Goal: Task Accomplishment & Management: Manage account settings

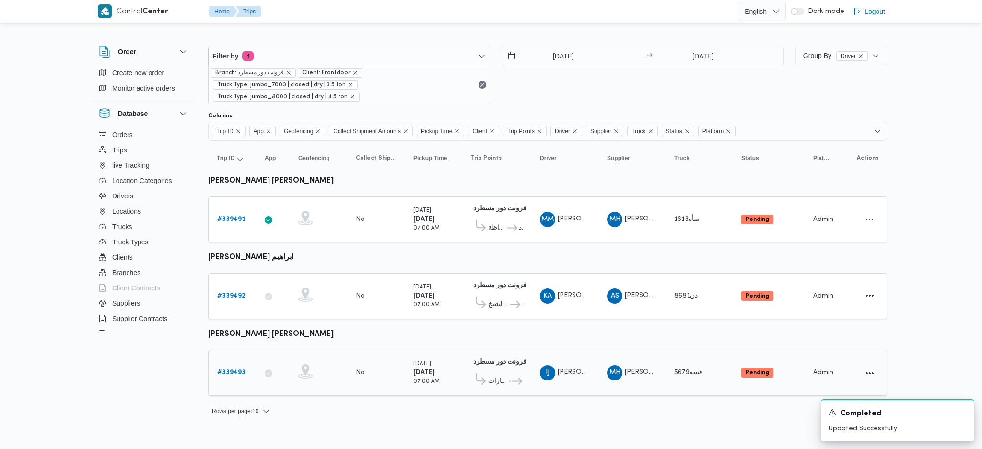
click at [232, 370] on b "# 339493" at bounding box center [231, 373] width 28 height 6
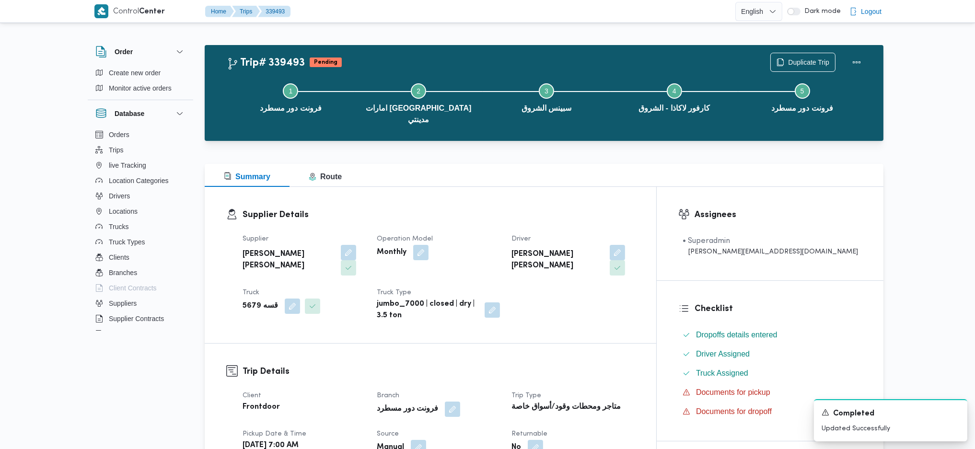
drag, startPoint x: 328, startPoint y: 227, endPoint x: 328, endPoint y: 251, distance: 23.5
click at [329, 233] on dt "Supplier" at bounding box center [304, 239] width 123 height 12
click at [341, 244] on button "button" at bounding box center [348, 251] width 15 height 15
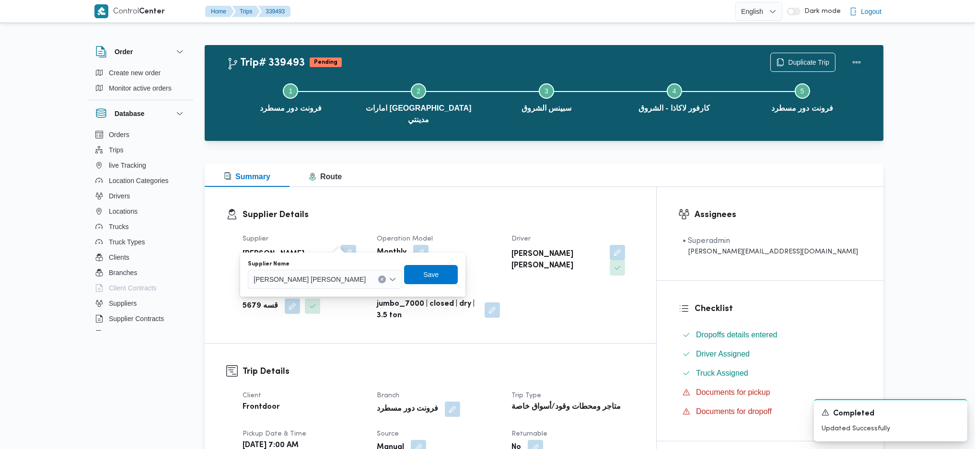
click at [316, 280] on span "[PERSON_NAME] [PERSON_NAME]" at bounding box center [310, 279] width 112 height 11
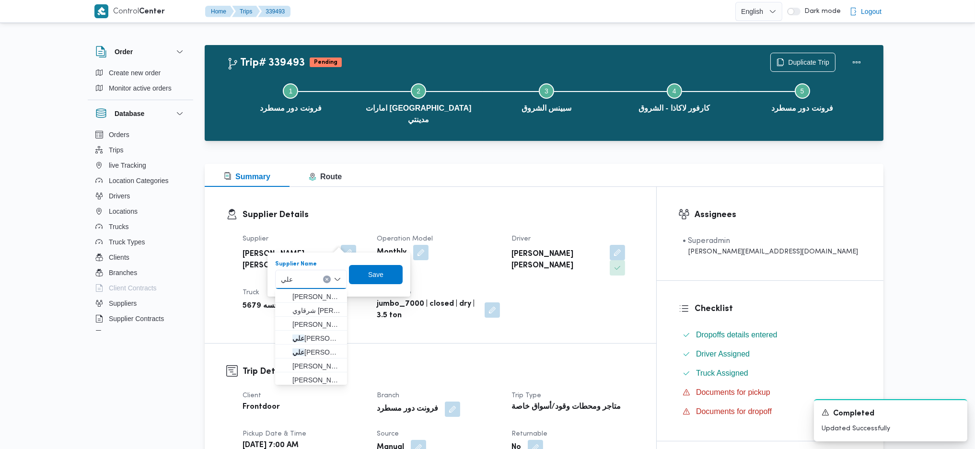
type input "علي يحي"
click at [312, 302] on span "علي [PERSON_NAME] علي [PERSON_NAME]" at bounding box center [316, 297] width 49 height 12
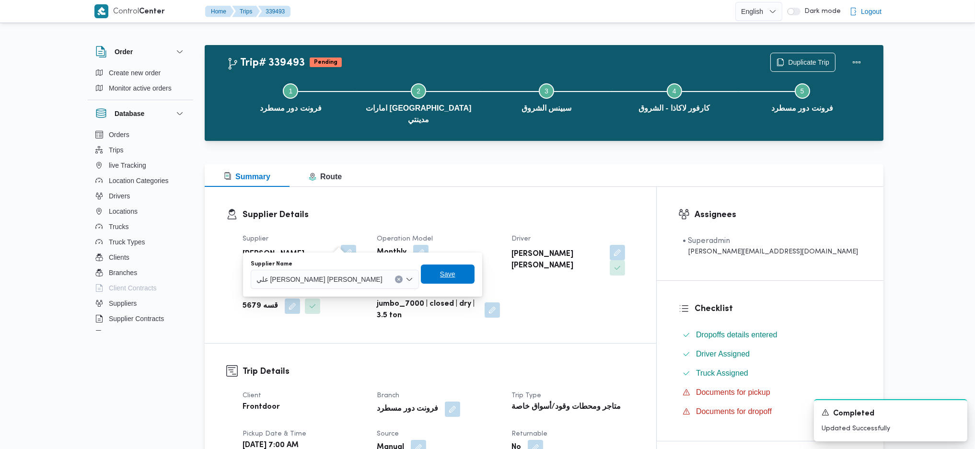
click at [421, 279] on span "Save" at bounding box center [448, 274] width 54 height 19
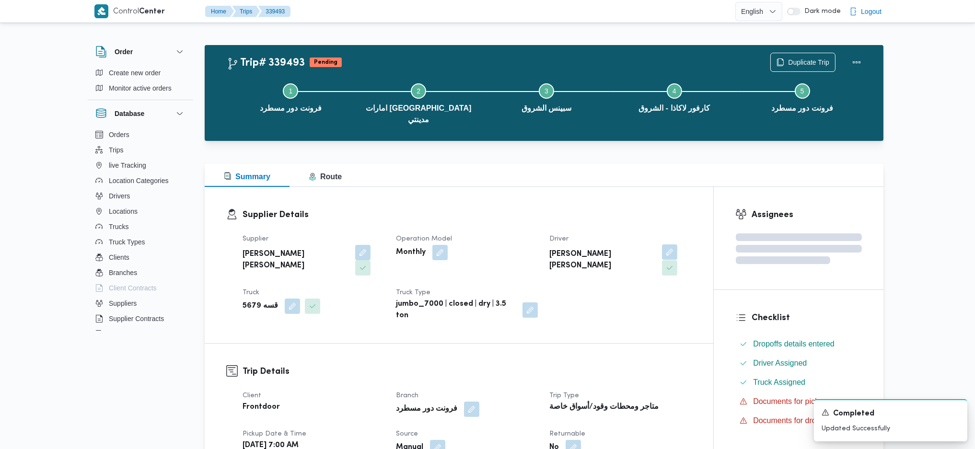
click at [662, 244] on button "button" at bounding box center [669, 251] width 15 height 15
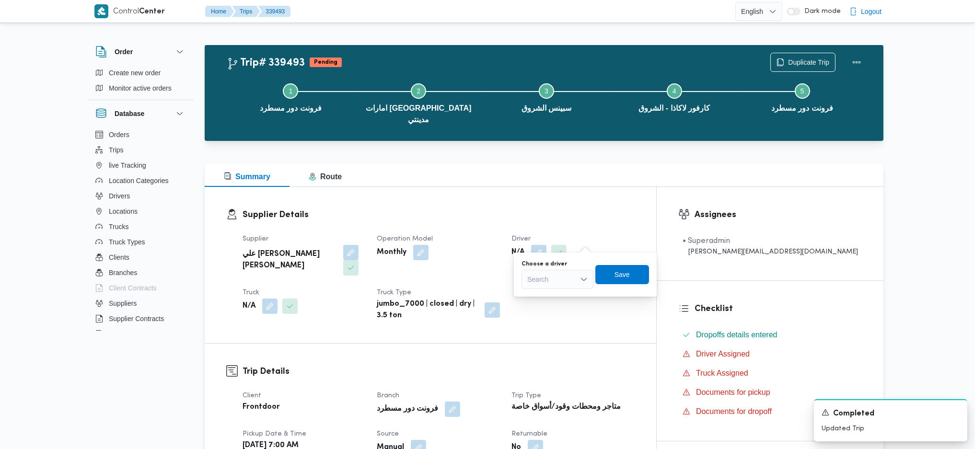
click at [553, 291] on div "You are in a dialog. To close this dialog, hit escape. Choose a driver Search S…" at bounding box center [585, 275] width 143 height 44
click at [554, 288] on div "Search" at bounding box center [558, 279] width 72 height 19
type input "[PERSON_NAME]"
drag, startPoint x: 535, startPoint y: 298, endPoint x: 655, endPoint y: 277, distance: 121.1
click at [535, 298] on span "كرم عزت [PERSON_NAME][DATE]" at bounding box center [557, 296] width 64 height 15
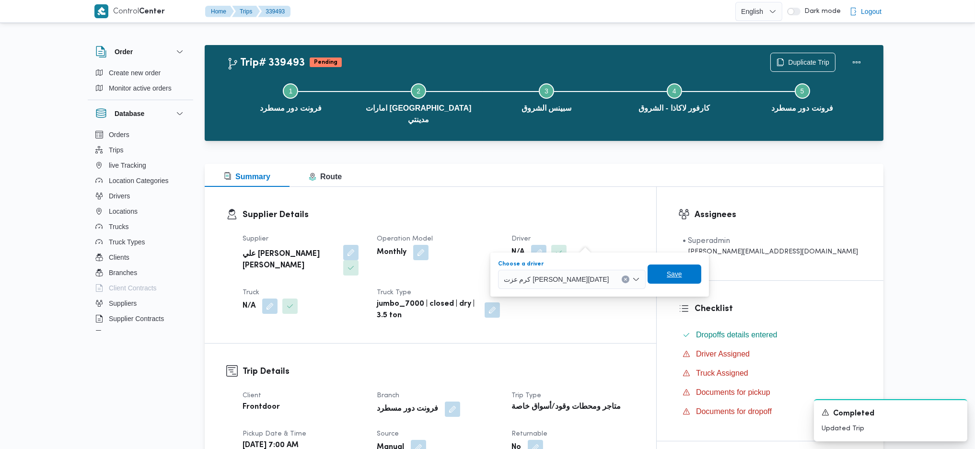
click at [667, 277] on span "Save" at bounding box center [674, 274] width 15 height 12
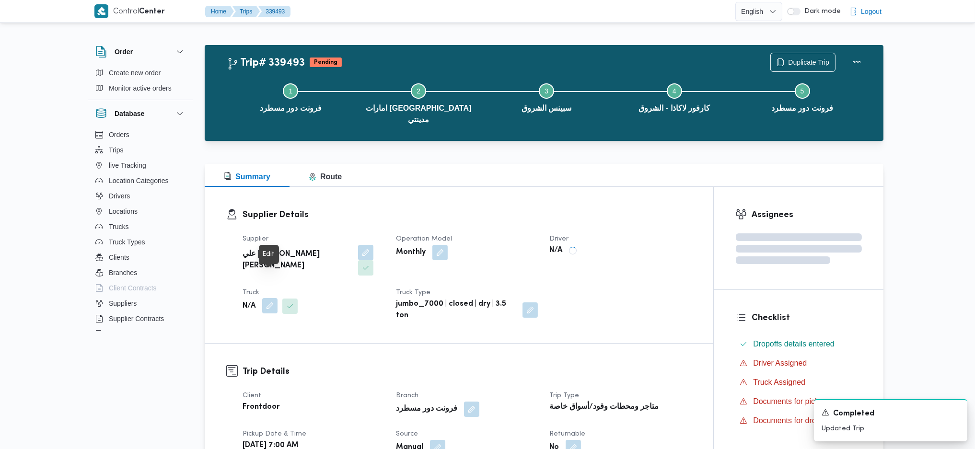
click at [272, 298] on button "button" at bounding box center [269, 305] width 15 height 15
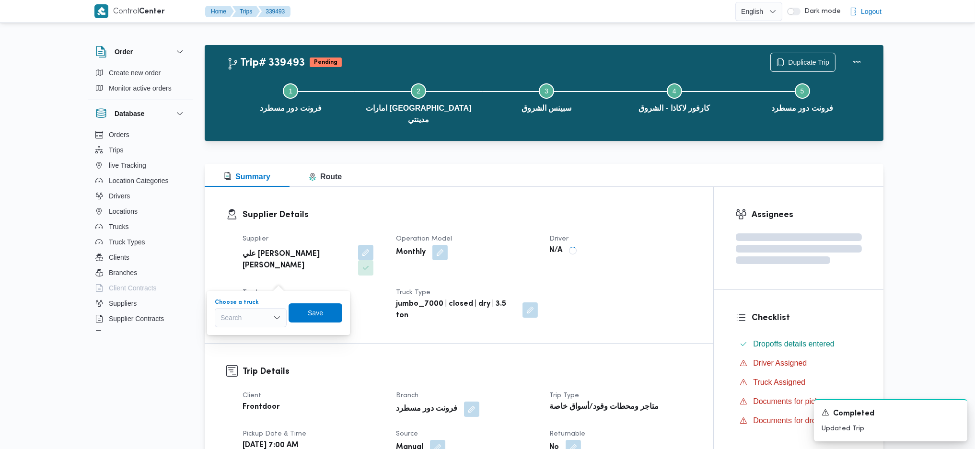
click at [258, 319] on div "Search" at bounding box center [251, 317] width 72 height 19
type input "14"
click at [235, 337] on span "قنو28 14 | null" at bounding box center [256, 335] width 49 height 12
click at [337, 312] on span "Save" at bounding box center [320, 312] width 54 height 19
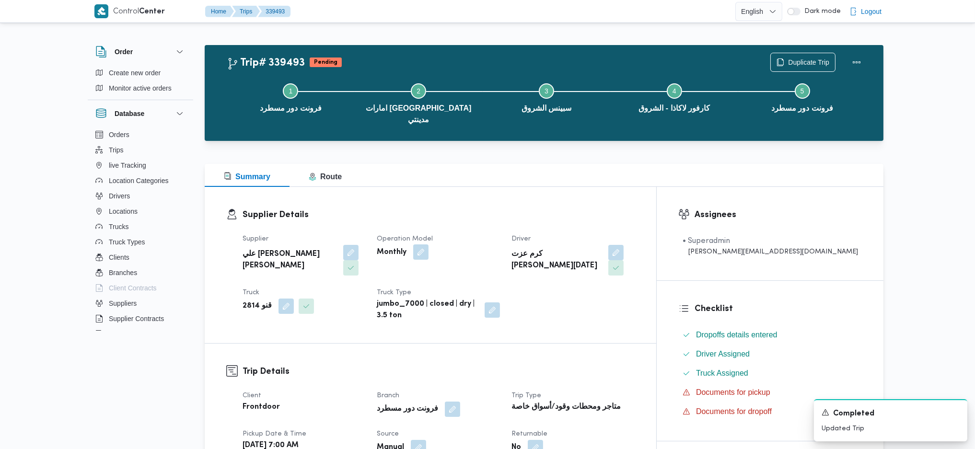
drag, startPoint x: 433, startPoint y: 237, endPoint x: 432, endPoint y: 248, distance: 10.6
click at [429, 244] on button "button" at bounding box center [420, 251] width 15 height 15
click at [424, 278] on icon "Clear input" at bounding box center [425, 280] width 4 height 4
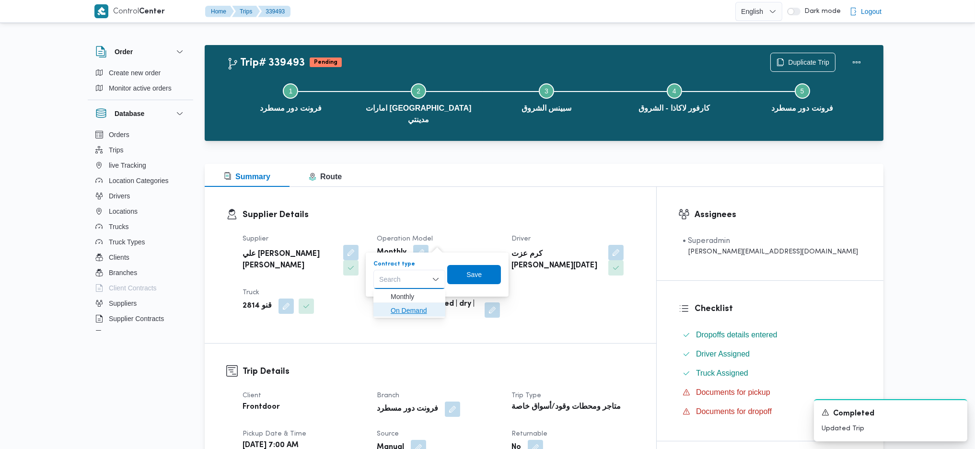
click at [413, 309] on span "On Demand" at bounding box center [415, 311] width 49 height 12
click at [504, 266] on div "Contract type On Demand Combo box. Selected. On Demand. Press Backspace to dele…" at bounding box center [438, 274] width 136 height 31
click at [477, 278] on span "Save" at bounding box center [477, 274] width 15 height 12
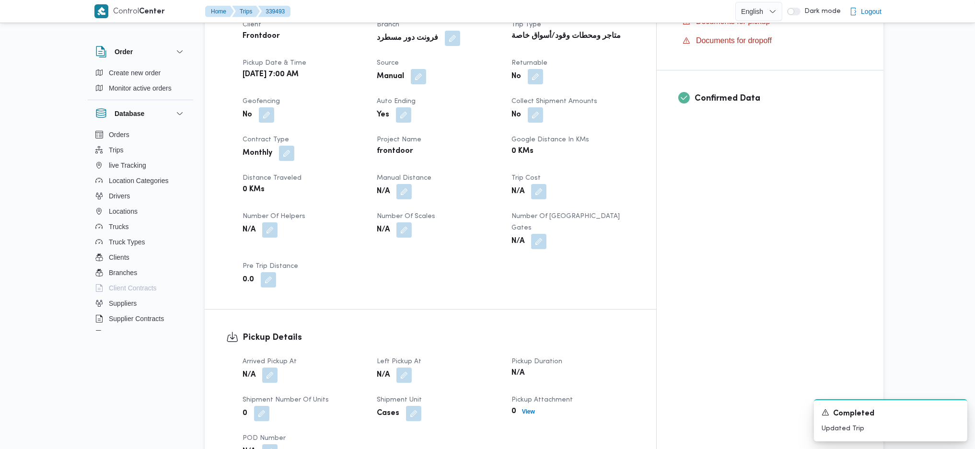
scroll to position [384, 0]
